Goal: Find contact information: Find contact information

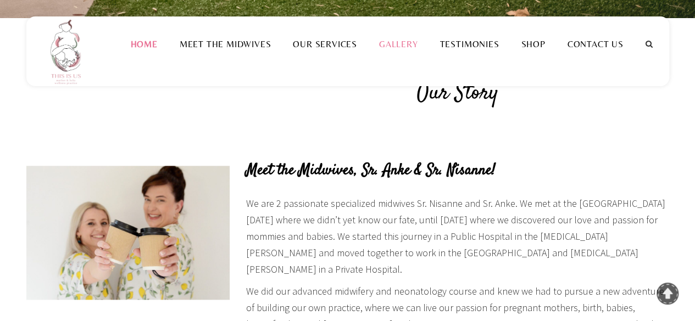
scroll to position [549, 0]
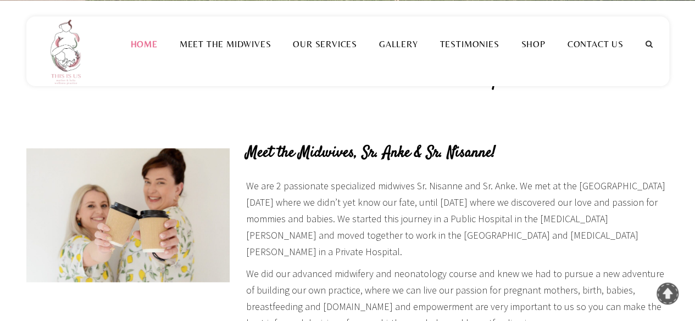
click at [144, 49] on link "Home" at bounding box center [143, 44] width 49 height 10
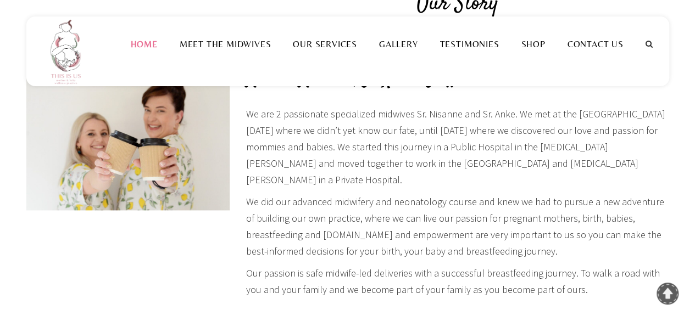
scroll to position [604, 0]
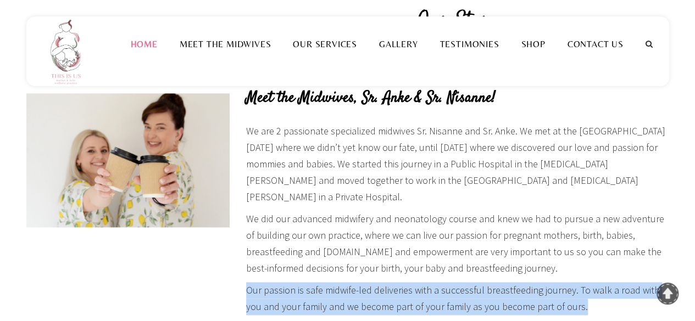
drag, startPoint x: 563, startPoint y: 290, endPoint x: 247, endPoint y: 281, distance: 316.4
click at [247, 282] on p "Our passion is safe midwife-led deliveries with a successful breastfeeding jour…" at bounding box center [457, 298] width 423 height 33
copy p "Our passion is safe midwife-led deliveries with a successful breastfeeding jour…"
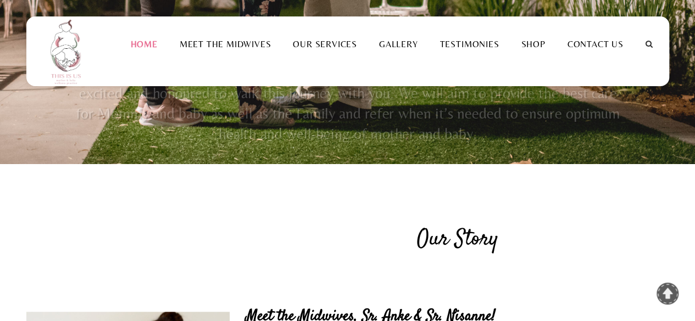
scroll to position [494, 0]
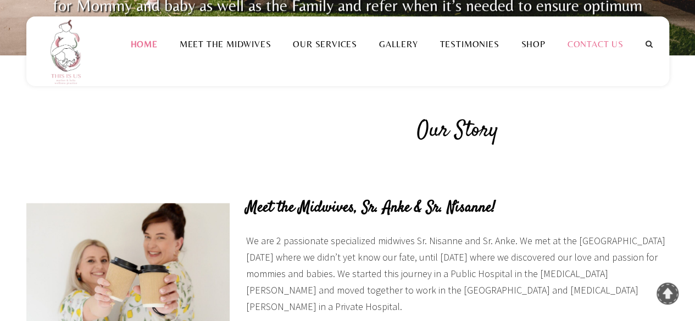
click at [595, 49] on link "Contact Us" at bounding box center [595, 44] width 78 height 10
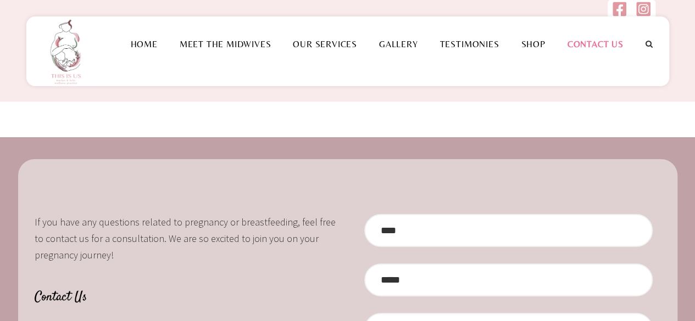
scroll to position [55, 0]
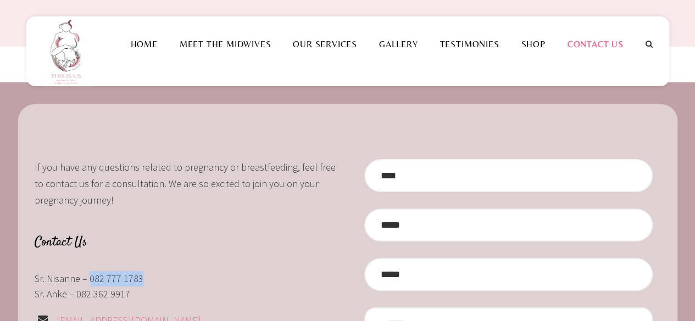
drag, startPoint x: 142, startPoint y: 282, endPoint x: 88, endPoint y: 283, distance: 53.8
click at [88, 283] on div "Sr. Nisanne – 082 777 1783 Sr. Anke – 082 362 9917" at bounding box center [187, 286] width 305 height 31
copy div "082 777 1783"
